Goal: Navigation & Orientation: Find specific page/section

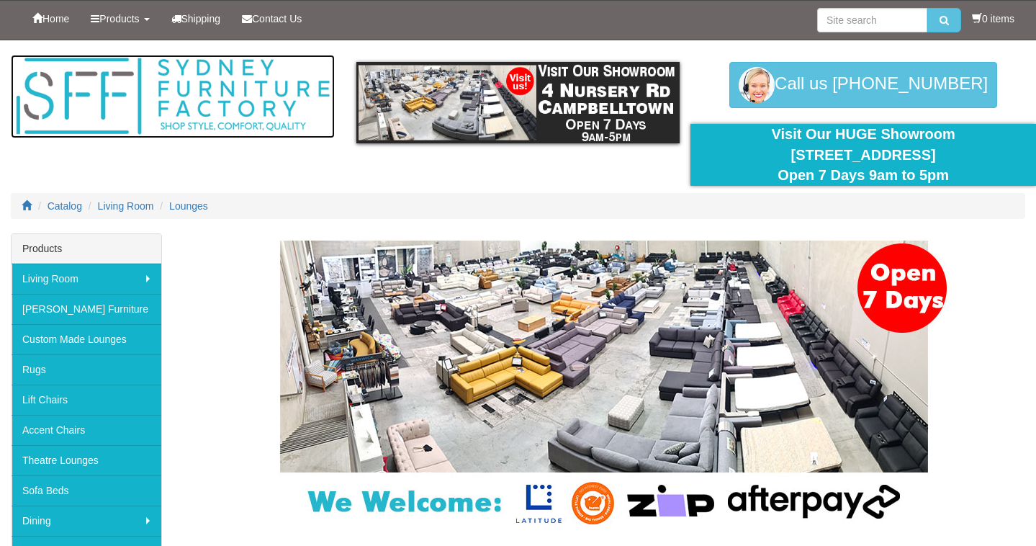
click at [179, 99] on img at bounding box center [173, 97] width 324 height 84
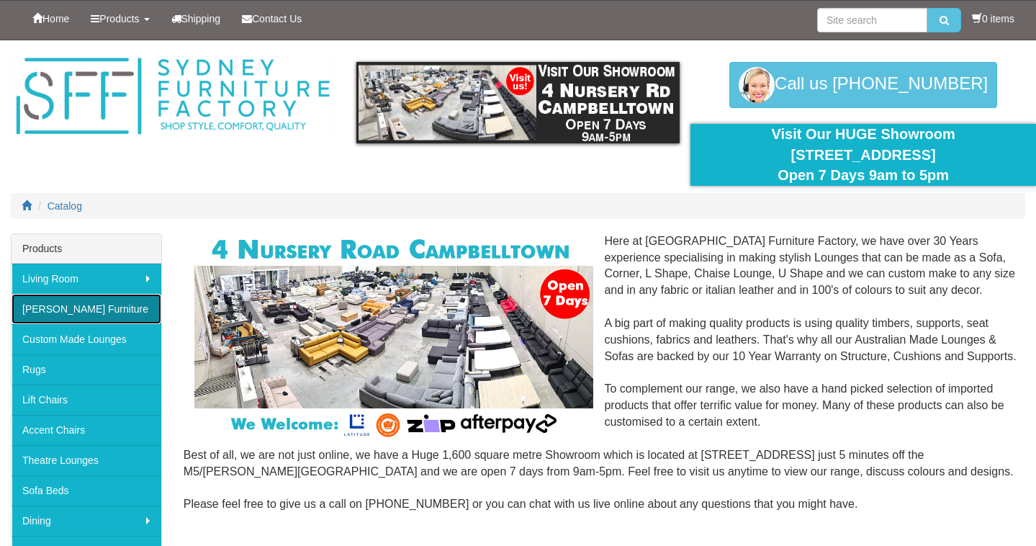
click at [93, 302] on link "[PERSON_NAME] Furniture" at bounding box center [87, 309] width 150 height 30
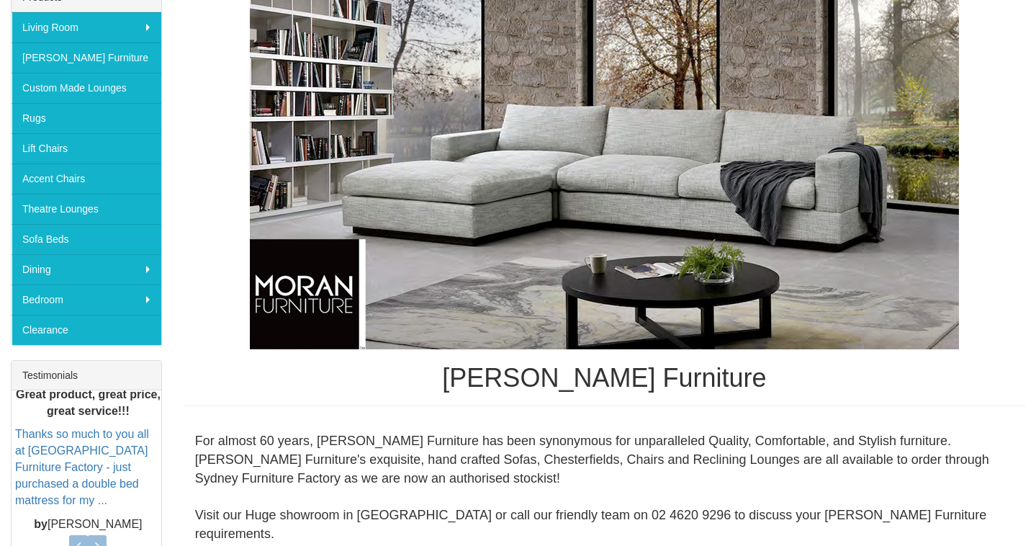
scroll to position [214, 0]
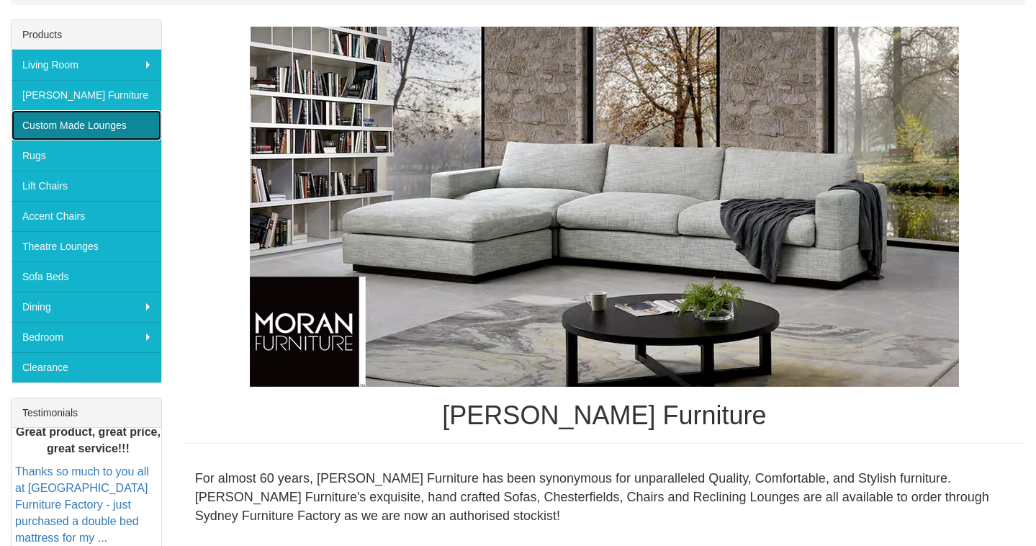
click at [79, 129] on link "Custom Made Lounges" at bounding box center [87, 125] width 150 height 30
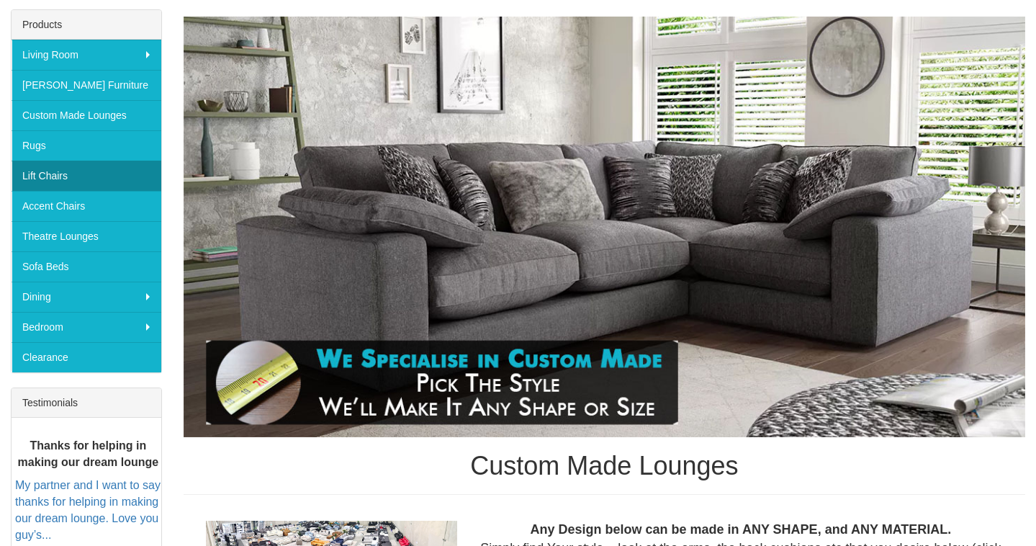
scroll to position [223, 0]
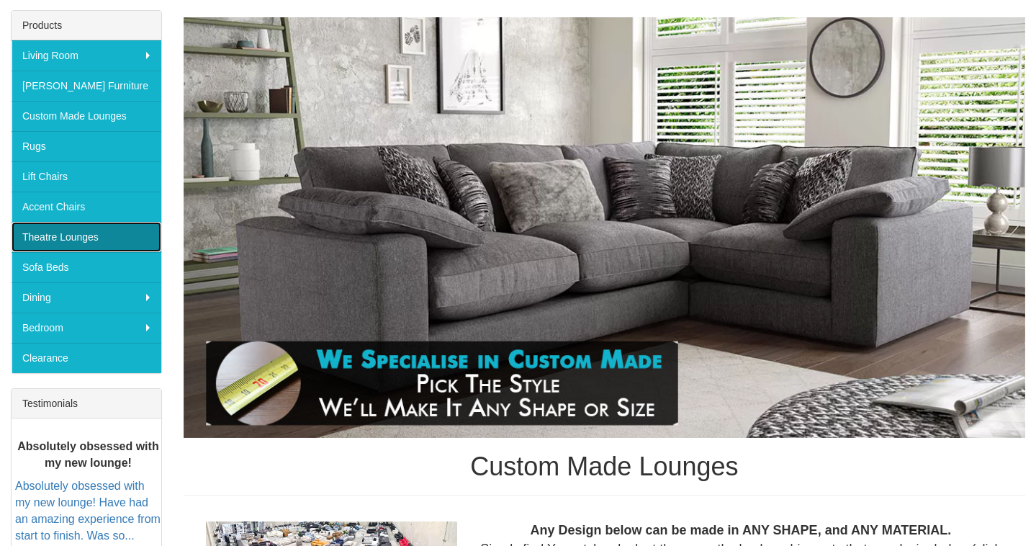
click at [88, 236] on link "Theatre Lounges" at bounding box center [87, 237] width 150 height 30
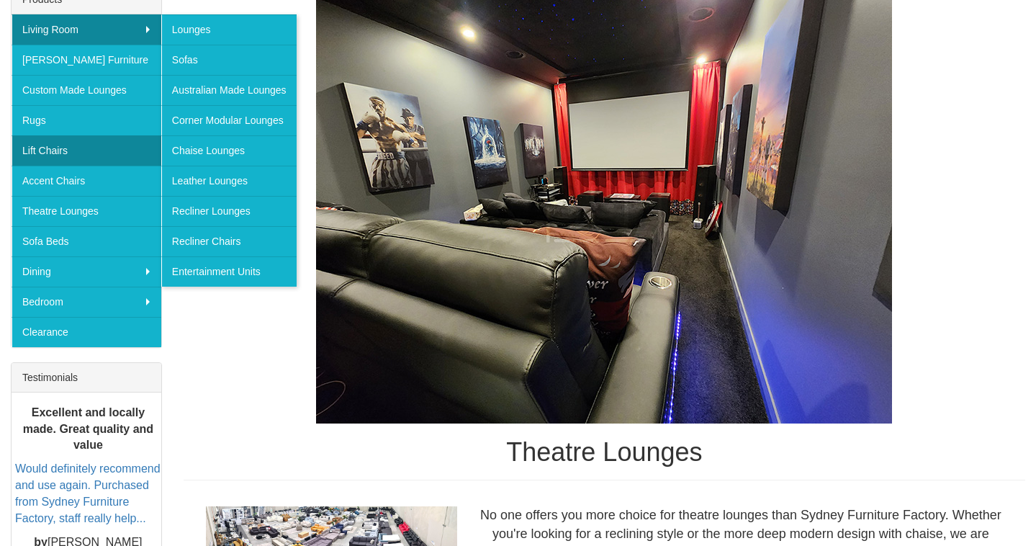
scroll to position [265, 0]
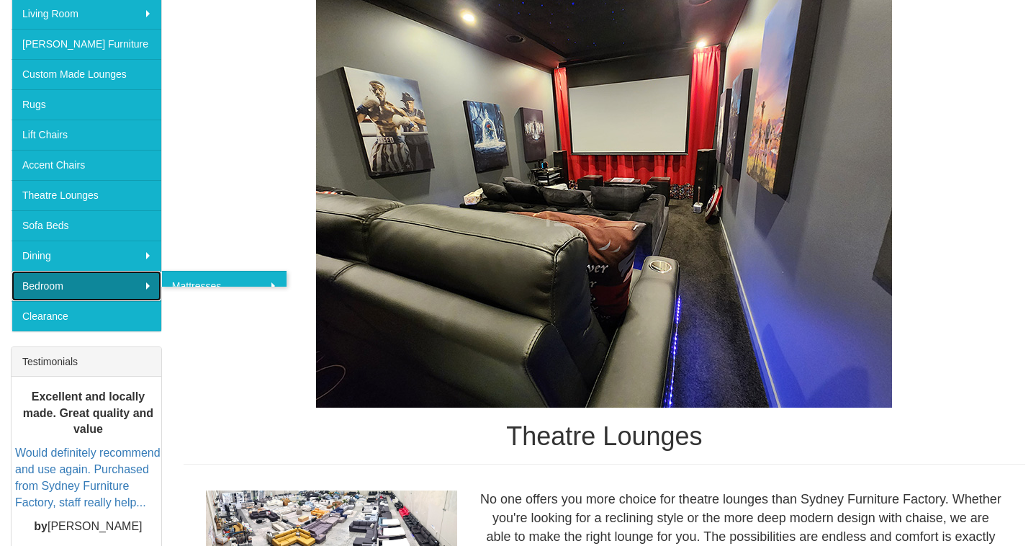
click at [89, 282] on link "Bedroom" at bounding box center [87, 286] width 150 height 30
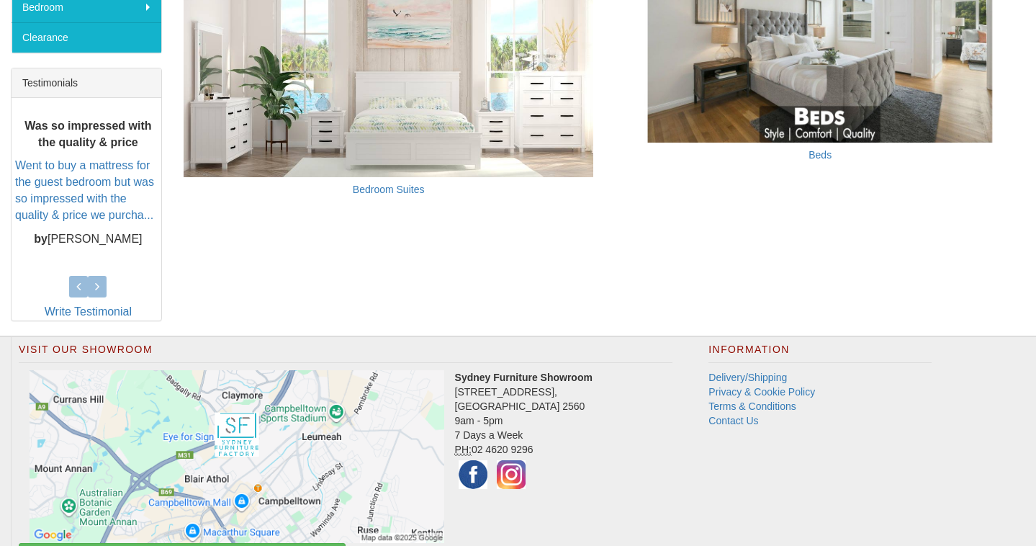
scroll to position [613, 0]
